Goal: Transaction & Acquisition: Purchase product/service

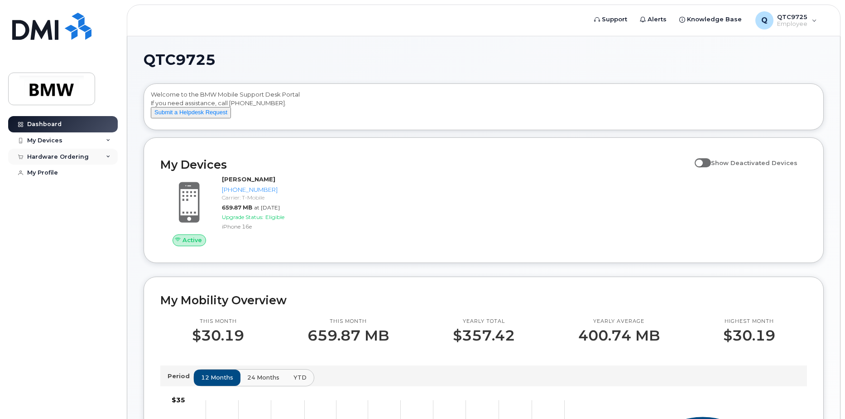
click at [96, 156] on div "Hardware Ordering" at bounding box center [63, 157] width 110 height 16
click at [53, 173] on div "New Order" at bounding box center [48, 173] width 34 height 8
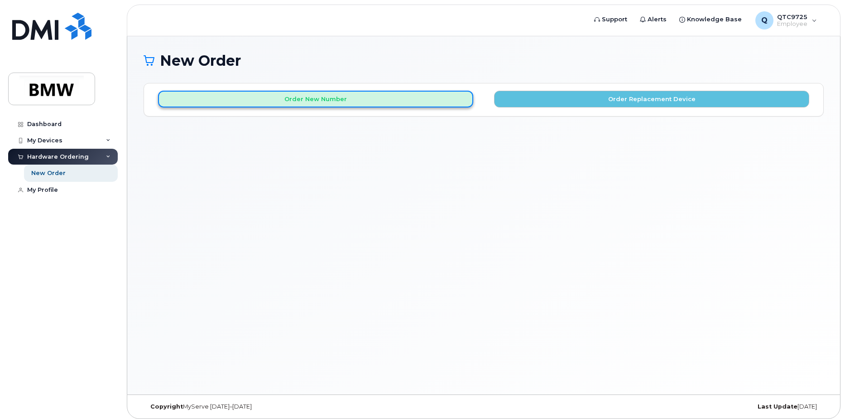
click at [335, 100] on button "Order New Number" at bounding box center [315, 99] width 315 height 17
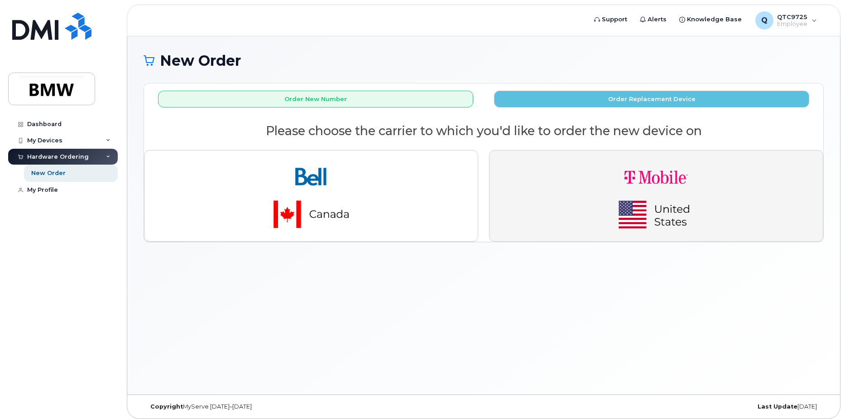
click at [613, 180] on img "button" at bounding box center [656, 196] width 127 height 76
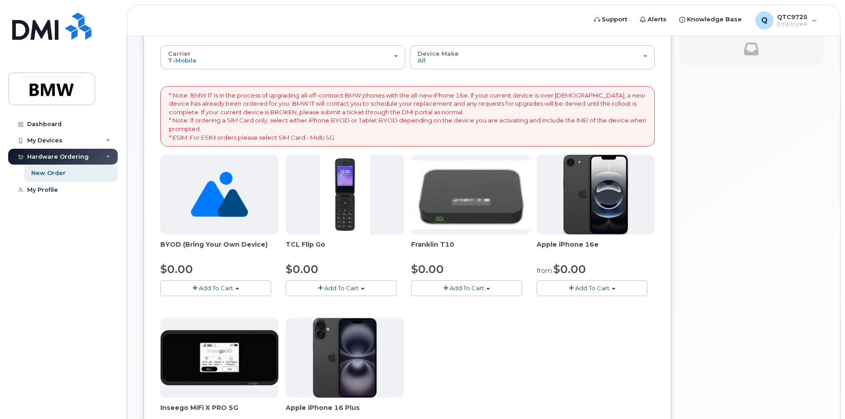
scroll to position [45, 0]
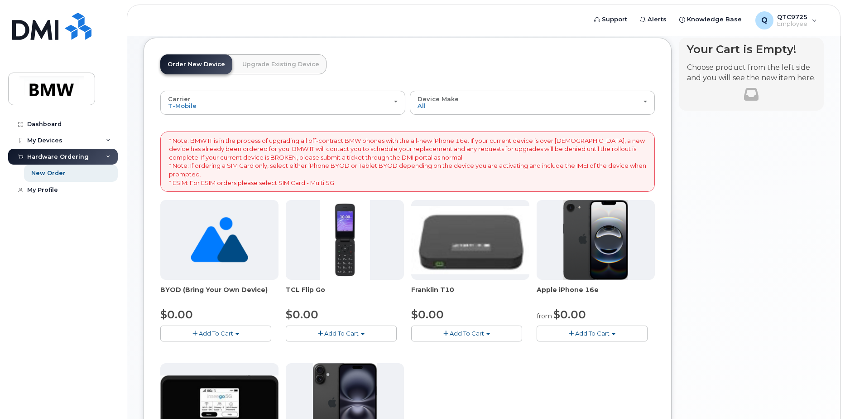
click at [596, 235] on img at bounding box center [595, 240] width 65 height 80
click at [588, 329] on button "Add To Cart" at bounding box center [592, 333] width 111 height 16
click at [588, 350] on link "$0.00 - 30 Month Activation (128GB)" at bounding box center [604, 349] width 130 height 11
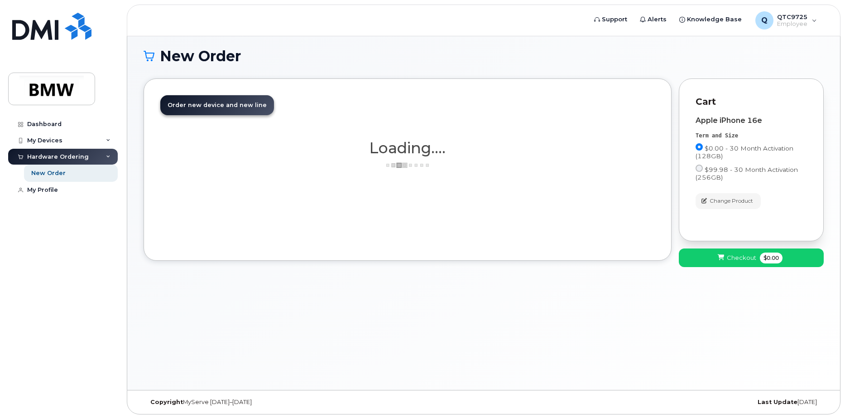
scroll to position [5, 0]
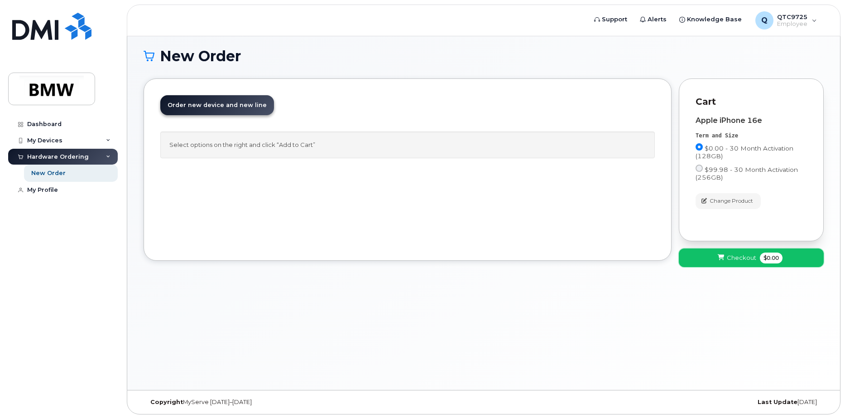
click at [747, 259] on span "Checkout" at bounding box center [741, 257] width 29 height 9
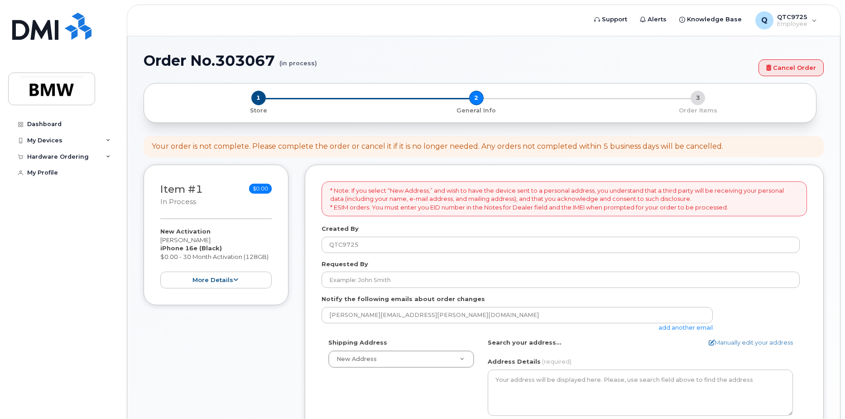
select select
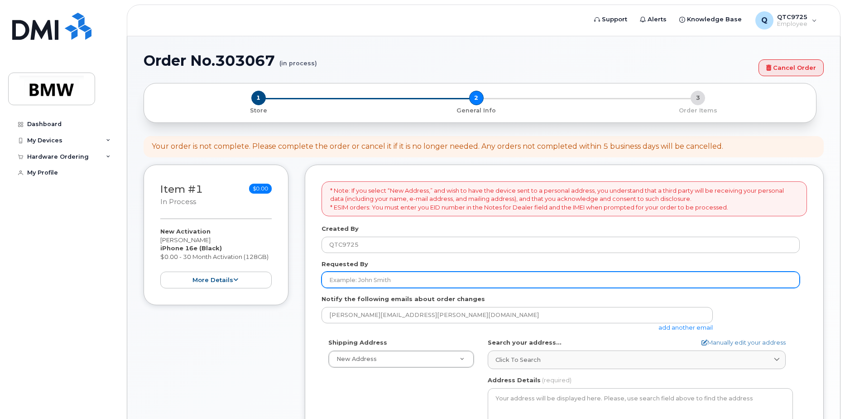
click at [398, 279] on input "Requested By" at bounding box center [561, 279] width 478 height 16
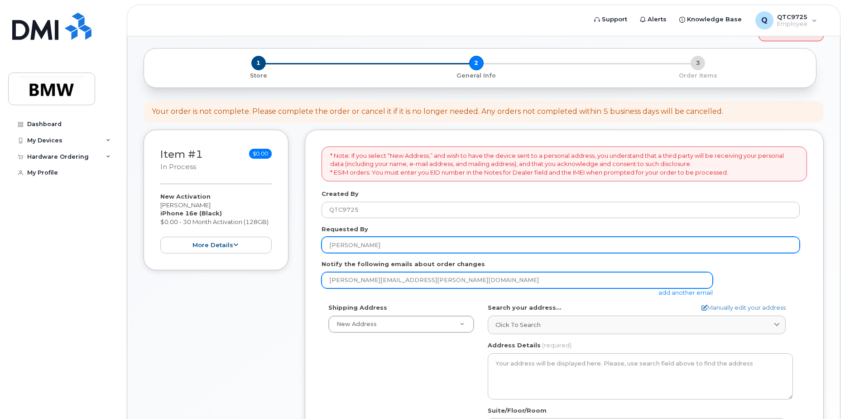
scroll to position [45, 0]
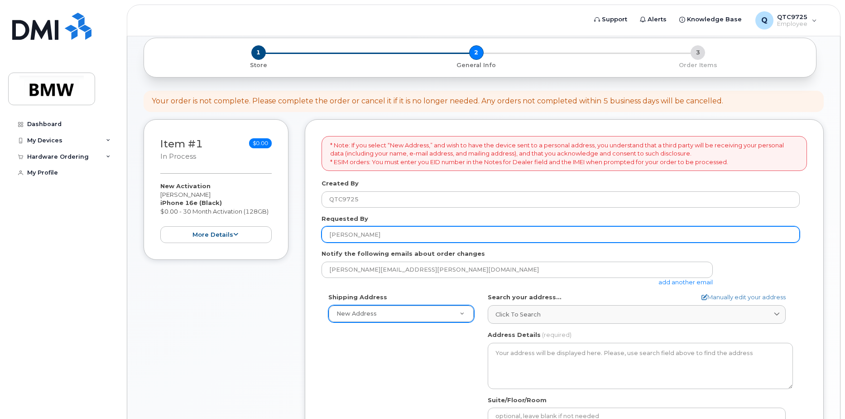
type input "Joshua Downey"
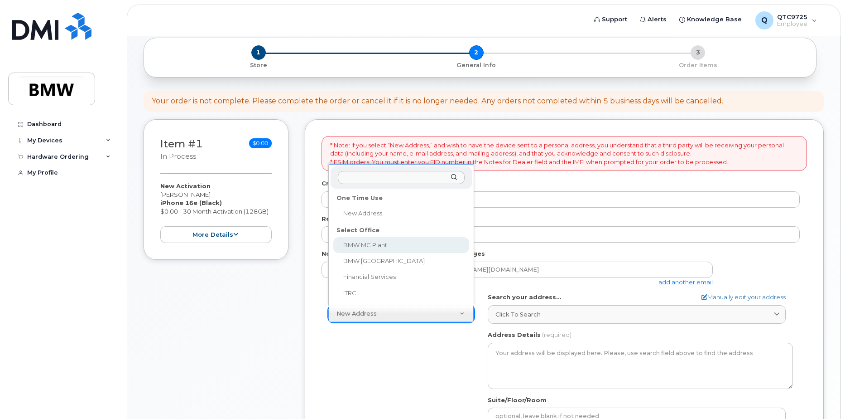
select select
type textarea "1400 Highway 101 S GREER SC 29651-6731 UNITED STATES Greer South Carolina 29651…"
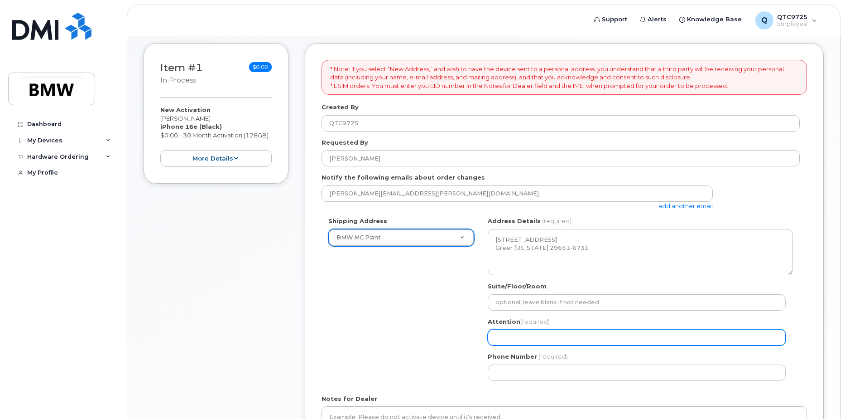
scroll to position [136, 0]
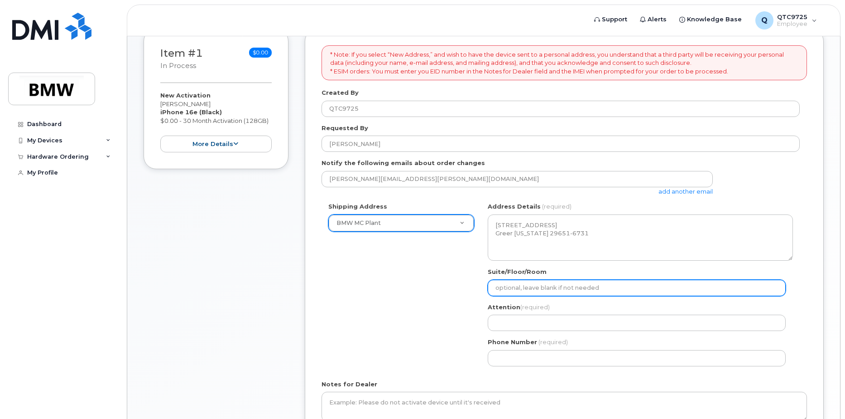
click at [514, 287] on input "Suite/Floor/Room" at bounding box center [637, 287] width 298 height 16
select select
type input "L"
select select
type input "LC"
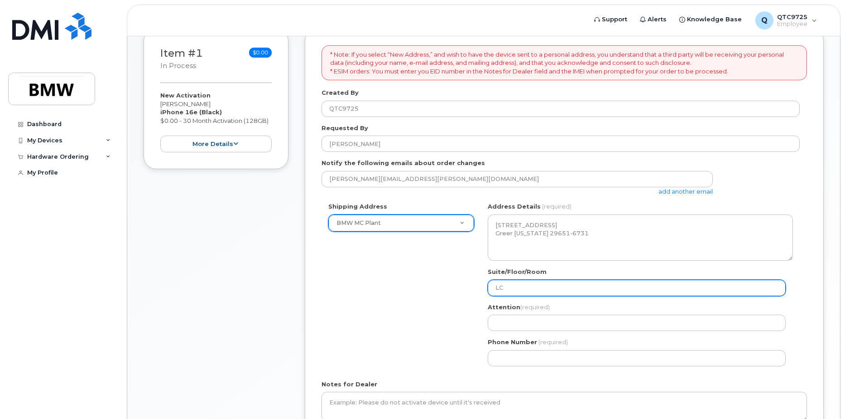
select select
type input "LCX"
select select
type input "LCX o"
select select
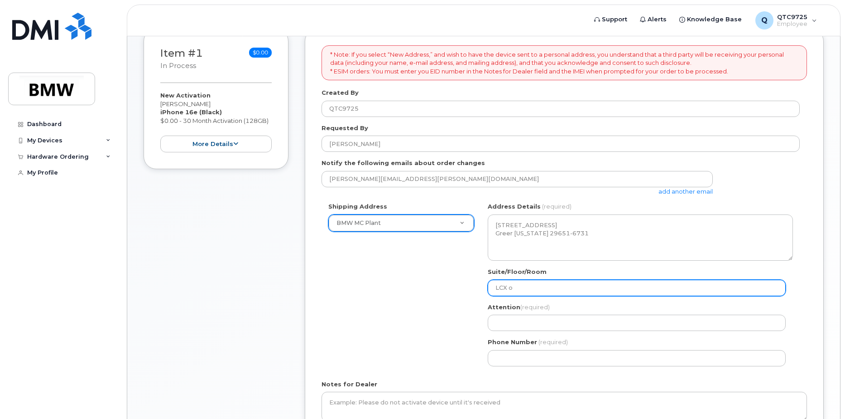
type input "LCX of"
select select
type input "LCX off"
select select
type input "LCX offi"
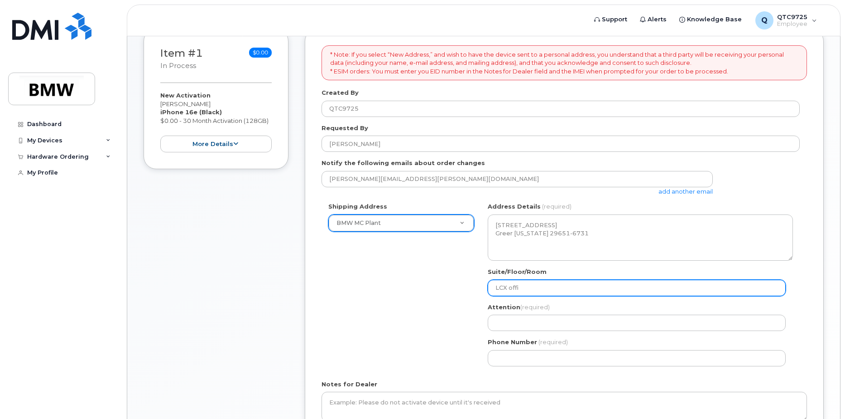
select select
type input "LCX offic"
select select
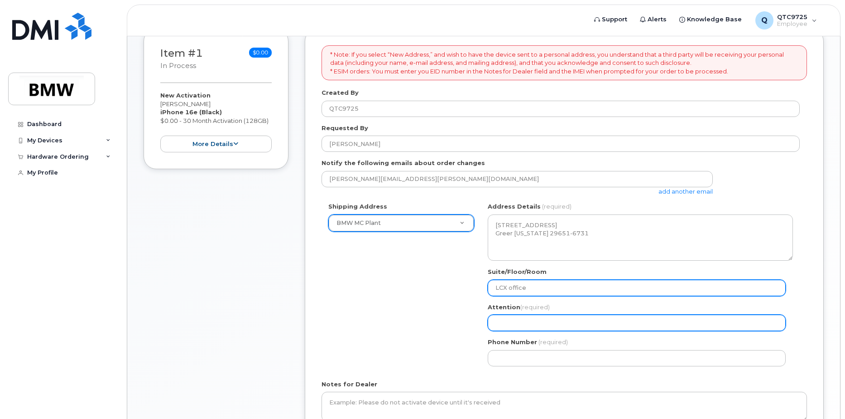
type input "LCX office"
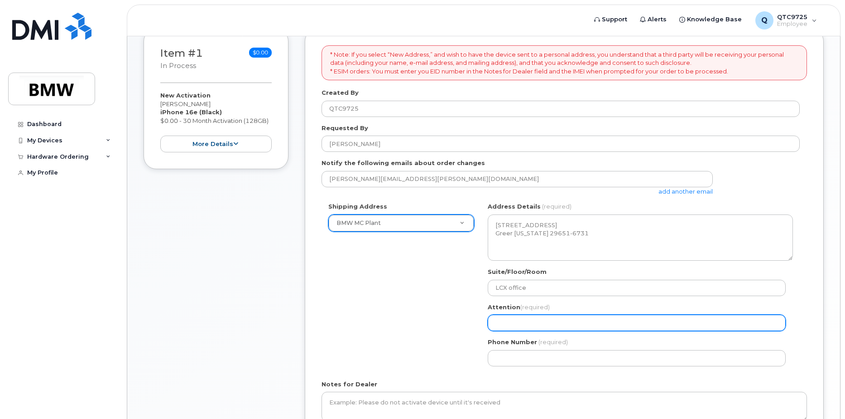
click at [507, 323] on input "Attention (required)" at bounding box center [637, 322] width 298 height 16
select select
type input "J"
select select
type input "Jo"
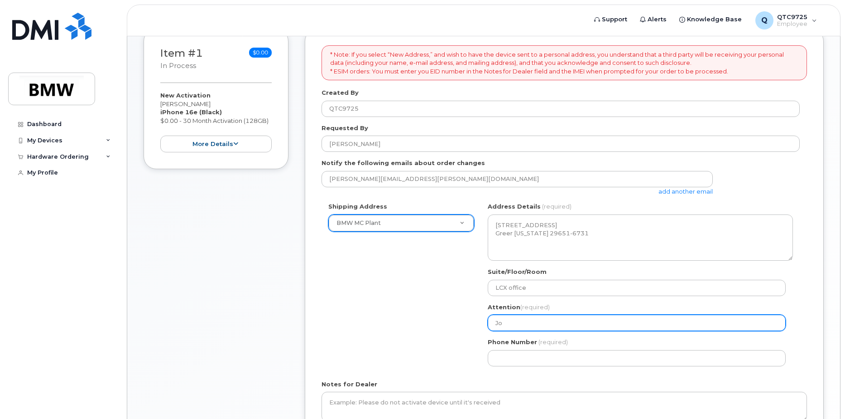
select select
type input "Jos"
select select
type input "Josh"
select select
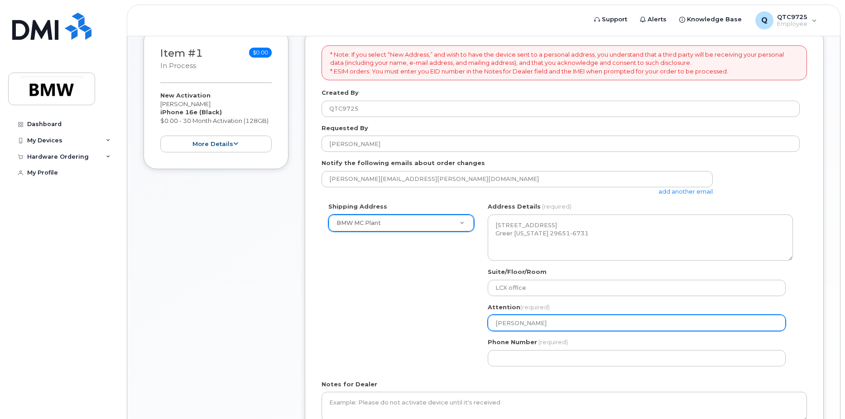
type input "Joshu"
select select
type input "Joshua"
select select
type input "Joshua D"
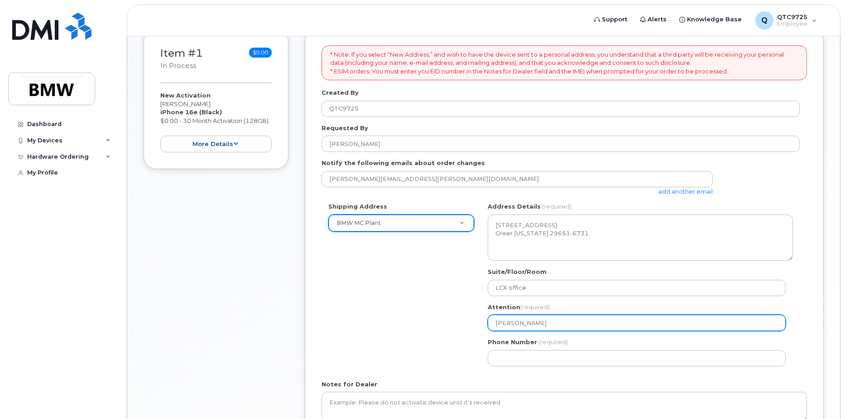
select select
type input "Joshua Do"
select select
type input "Joshua Dow"
select select
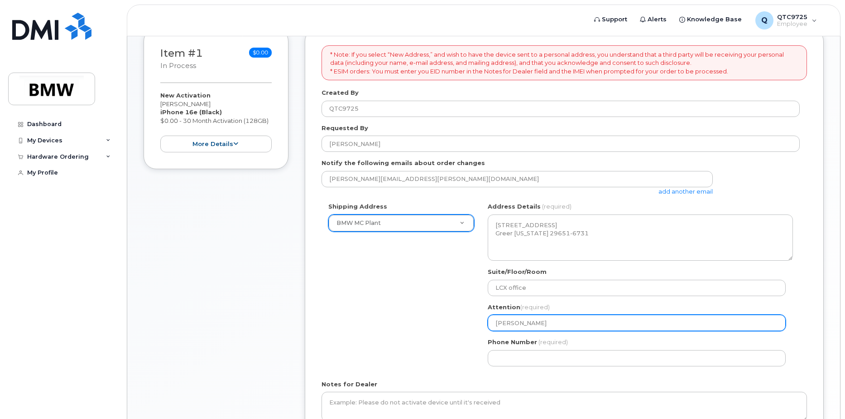
type input "Joshua Down"
select select
type input "Joshua Downe"
select select
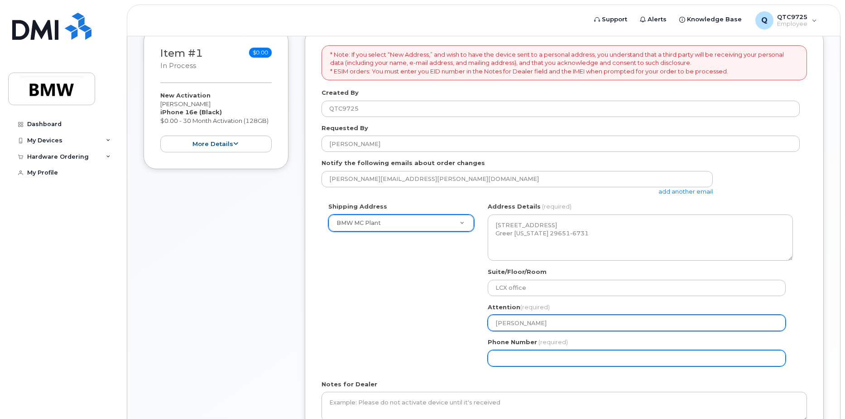
type input "[PERSON_NAME]"
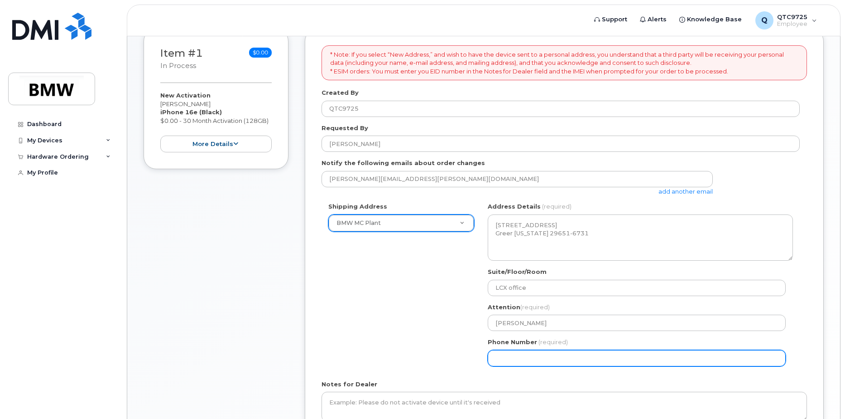
click at [520, 353] on input "Phone Number" at bounding box center [637, 358] width 298 height 16
select select
type input "864"
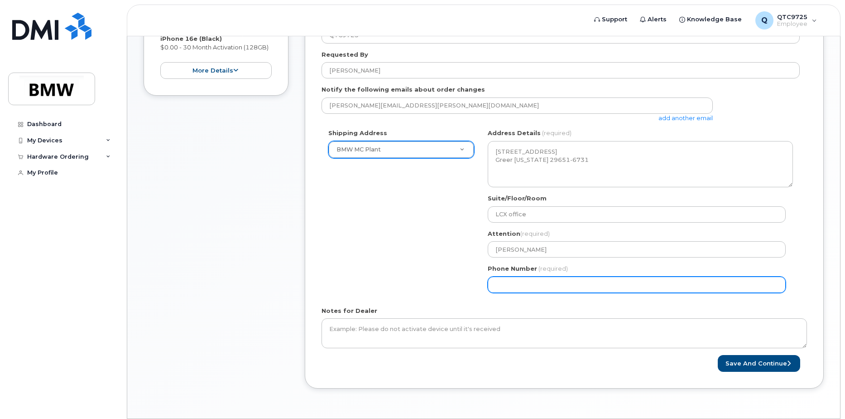
scroll to position [226, 0]
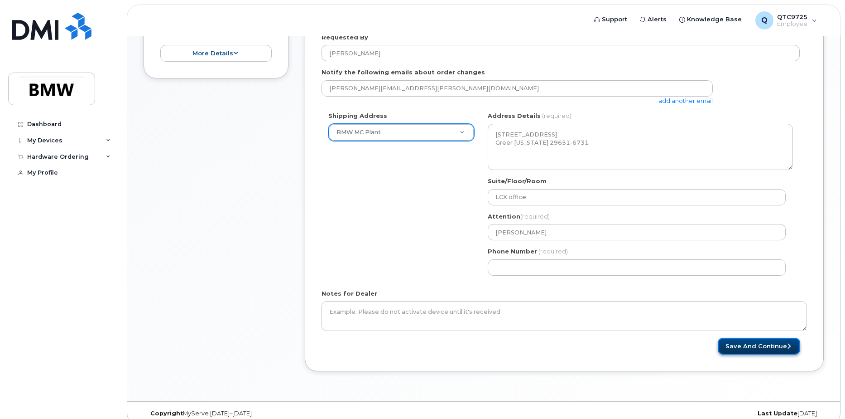
click at [733, 345] on button "Save and Continue" at bounding box center [759, 345] width 82 height 17
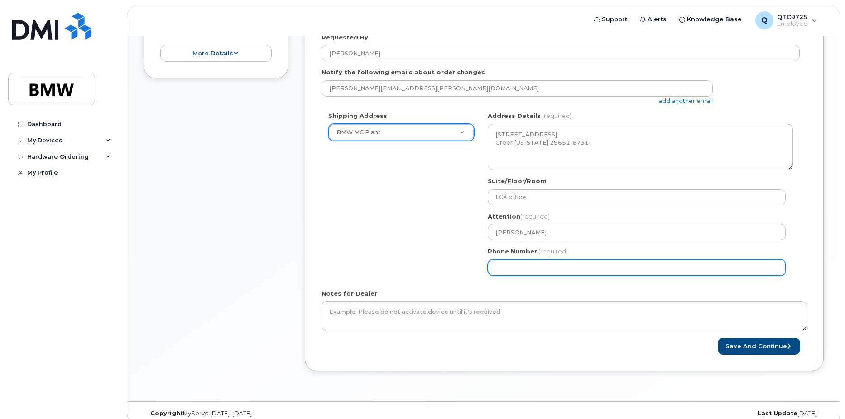
drag, startPoint x: 562, startPoint y: 268, endPoint x: 429, endPoint y: 261, distance: 132.4
click at [429, 261] on div "Shipping Address BMW MC Plant New Address BMW MC Plant BMW North America Financ…" at bounding box center [561, 196] width 478 height 170
type input "864652802"
select select
type input "8646528021"
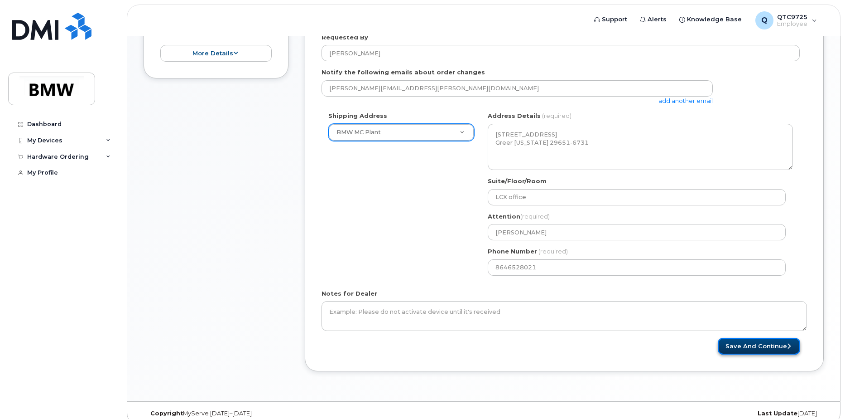
click at [759, 345] on button "Save and Continue" at bounding box center [759, 345] width 82 height 17
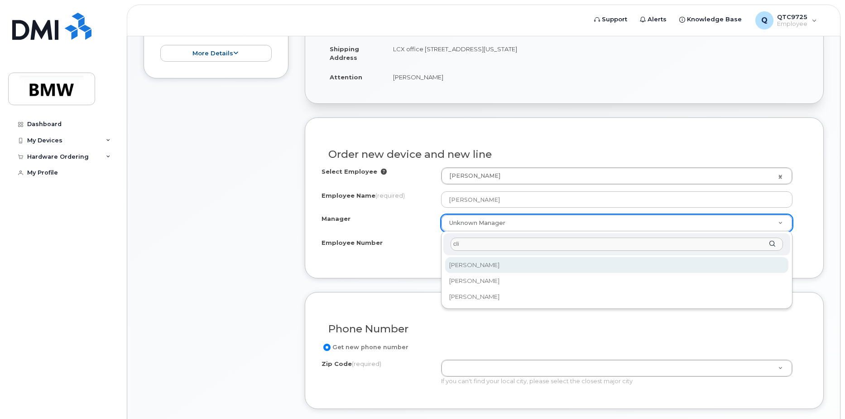
type input "cli"
select select "1895490"
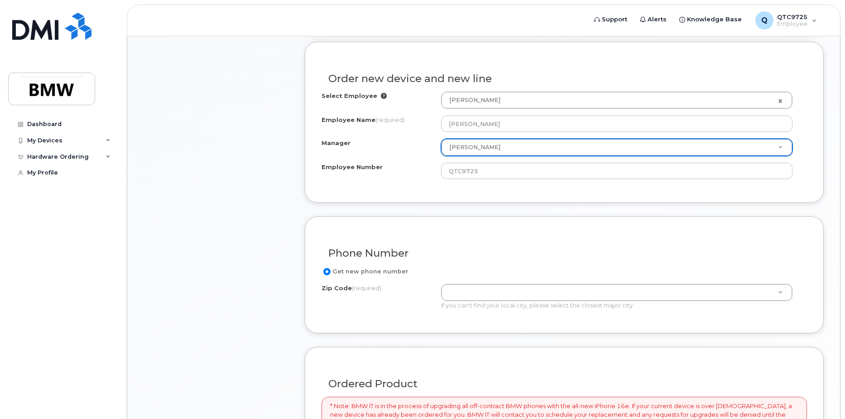
scroll to position [317, 0]
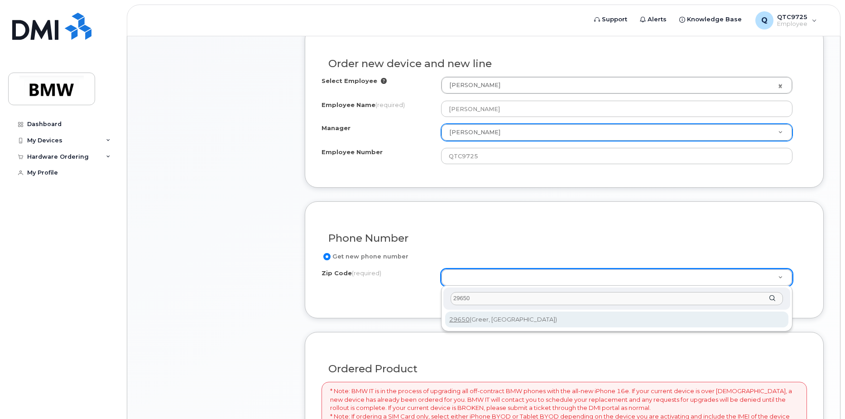
type input "29650"
type input "29650 (Greer, SC)"
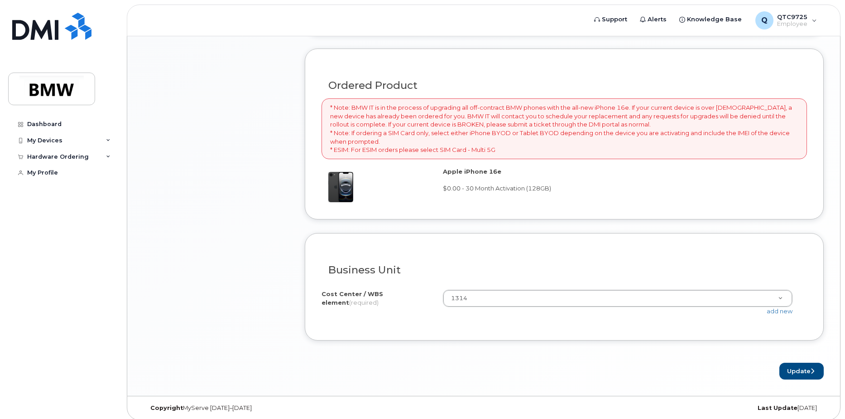
scroll to position [606, 0]
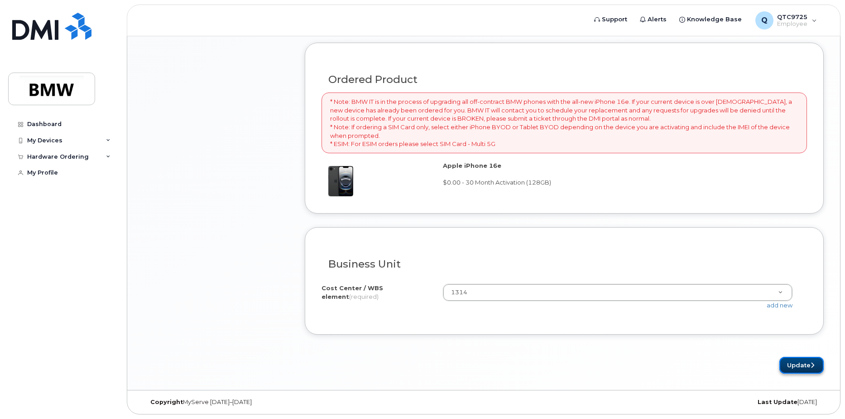
click at [801, 365] on button "Update" at bounding box center [802, 364] width 44 height 17
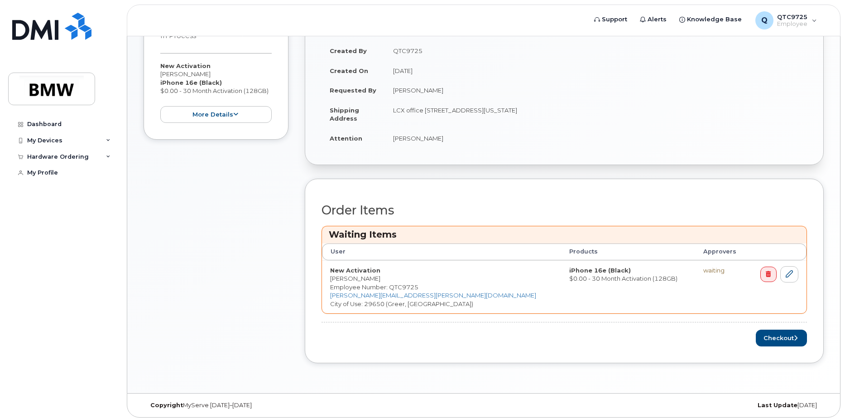
scroll to position [207, 0]
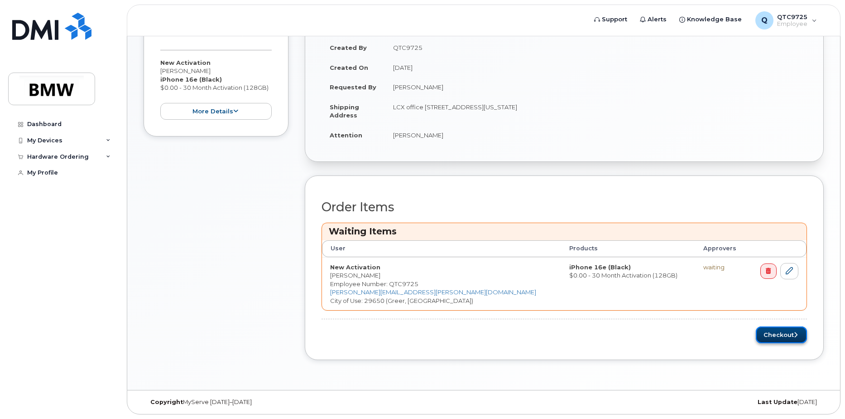
click at [791, 334] on button "Checkout" at bounding box center [781, 334] width 51 height 17
